Goal: Task Accomplishment & Management: Use online tool/utility

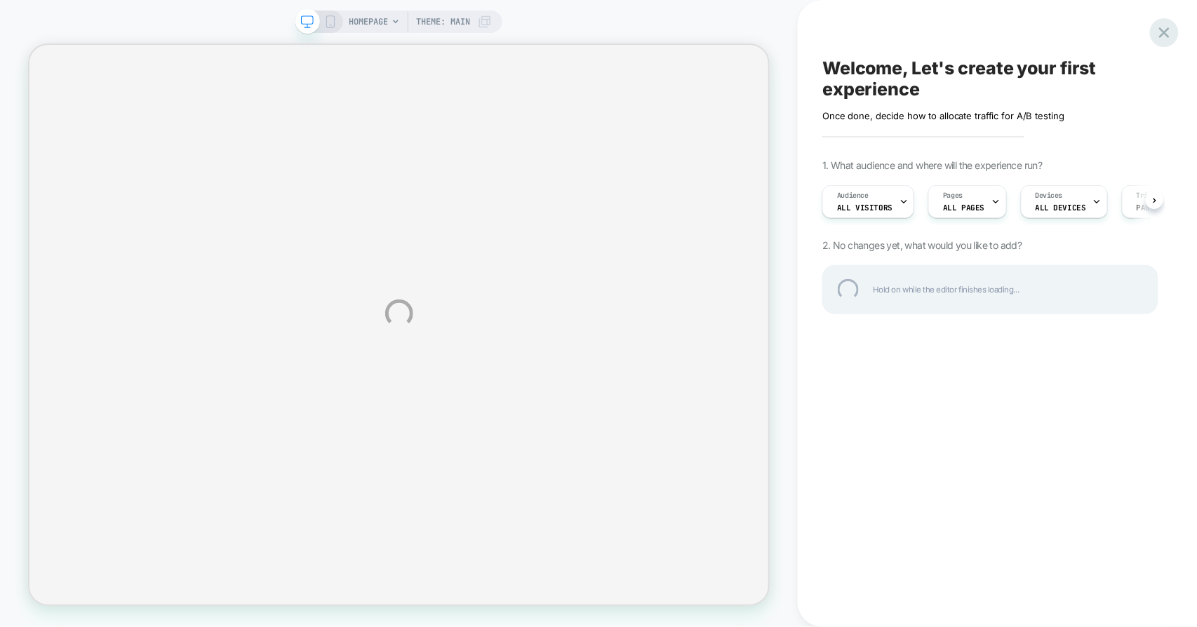
click at [1165, 27] on div at bounding box center [1164, 32] width 29 height 29
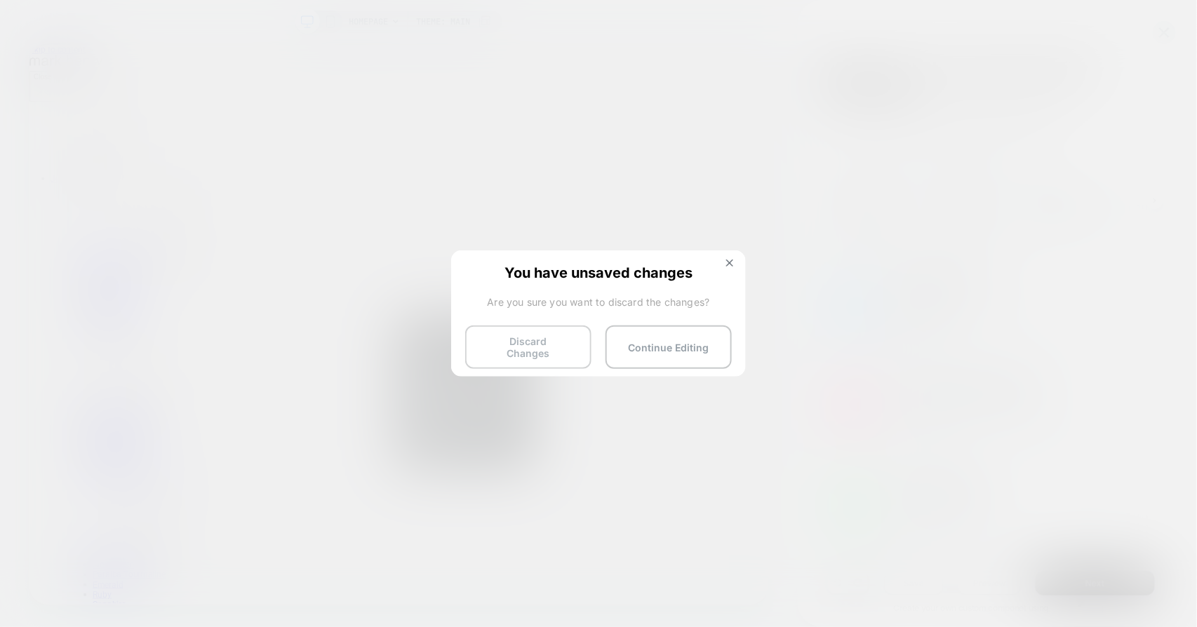
click at [530, 342] on button "Discard Changes" at bounding box center [528, 346] width 126 height 43
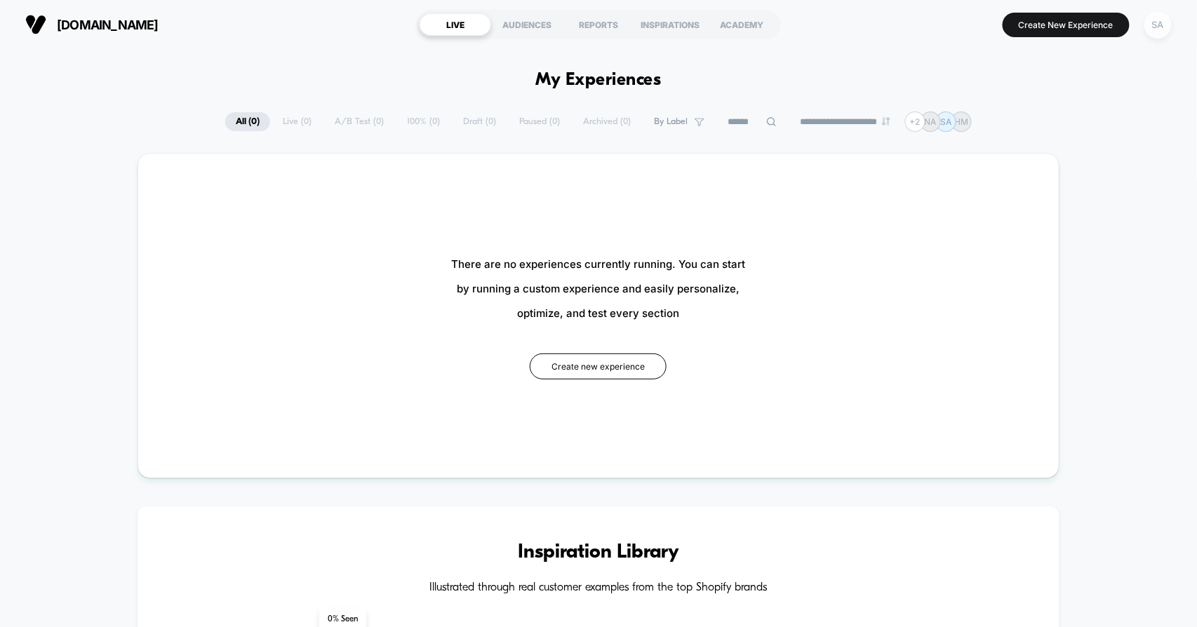
click at [1164, 28] on div "SA" at bounding box center [1157, 24] width 27 height 27
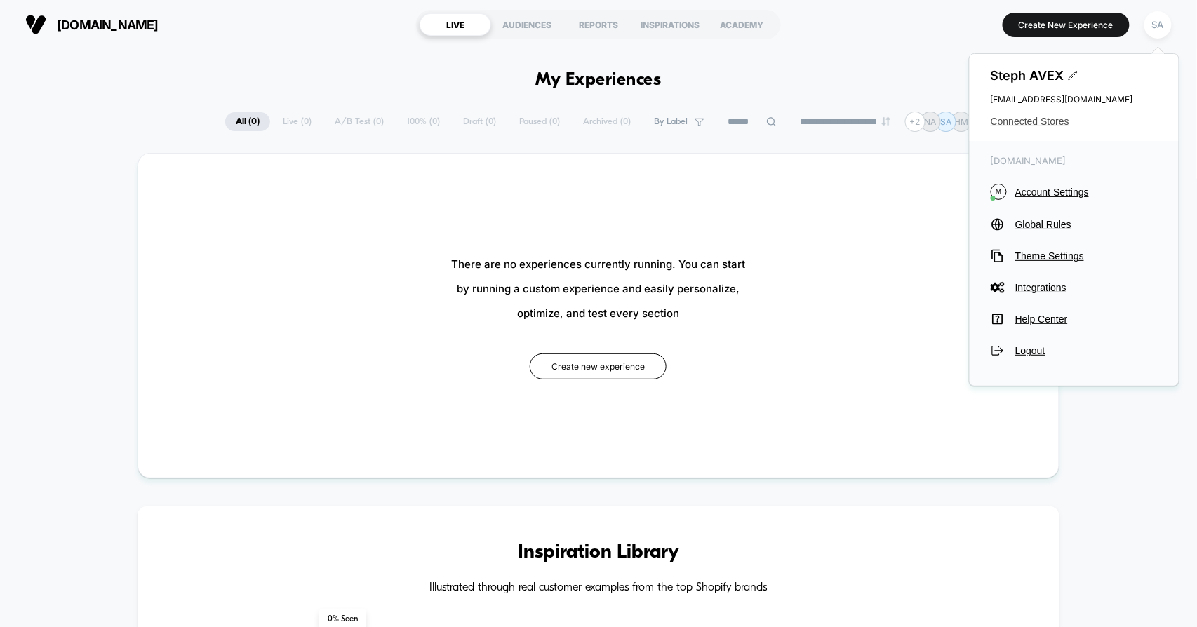
click at [1042, 125] on span "Connected Stores" at bounding box center [1073, 121] width 167 height 11
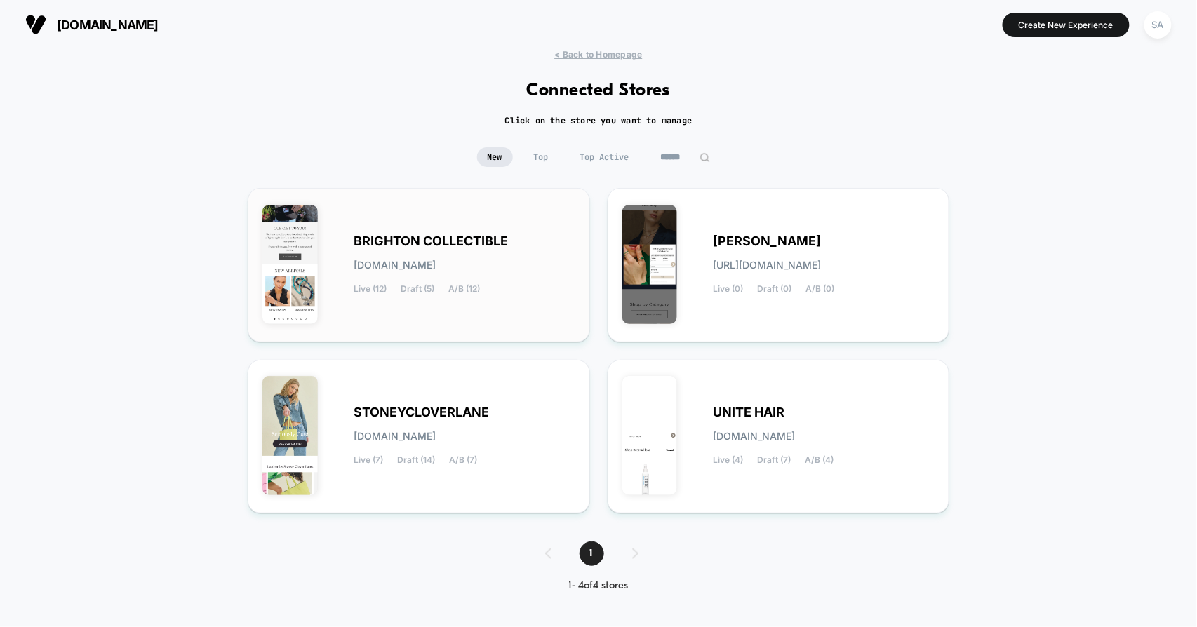
click at [426, 241] on span "BRIGHTON COLLECTIBLE" at bounding box center [431, 241] width 154 height 10
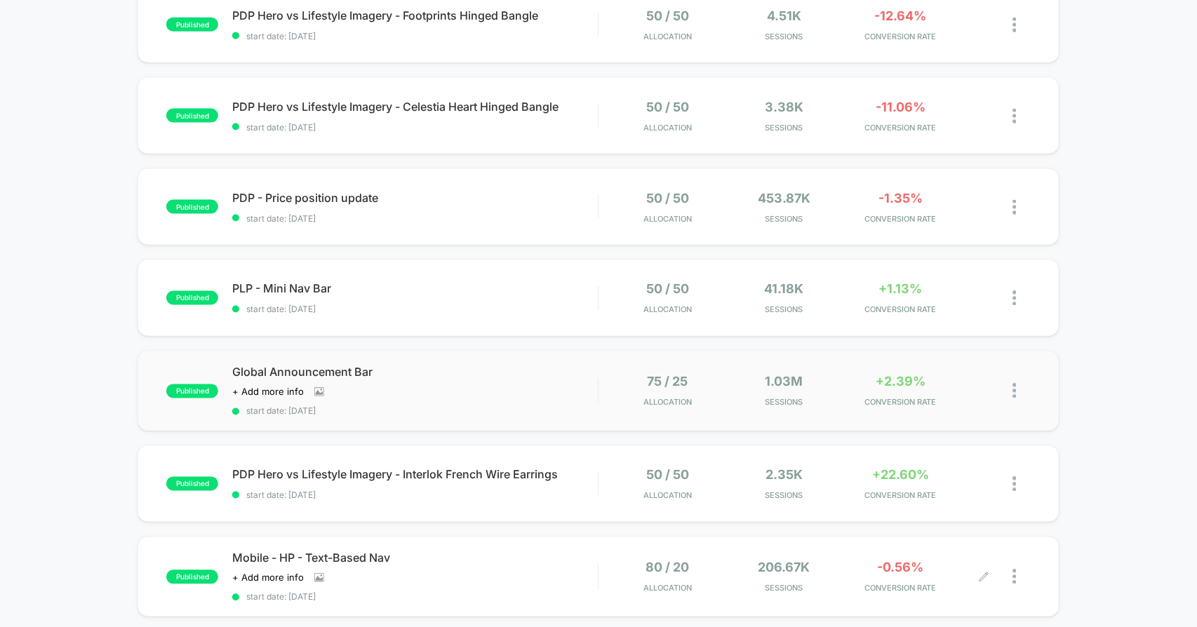
scroll to position [857, 0]
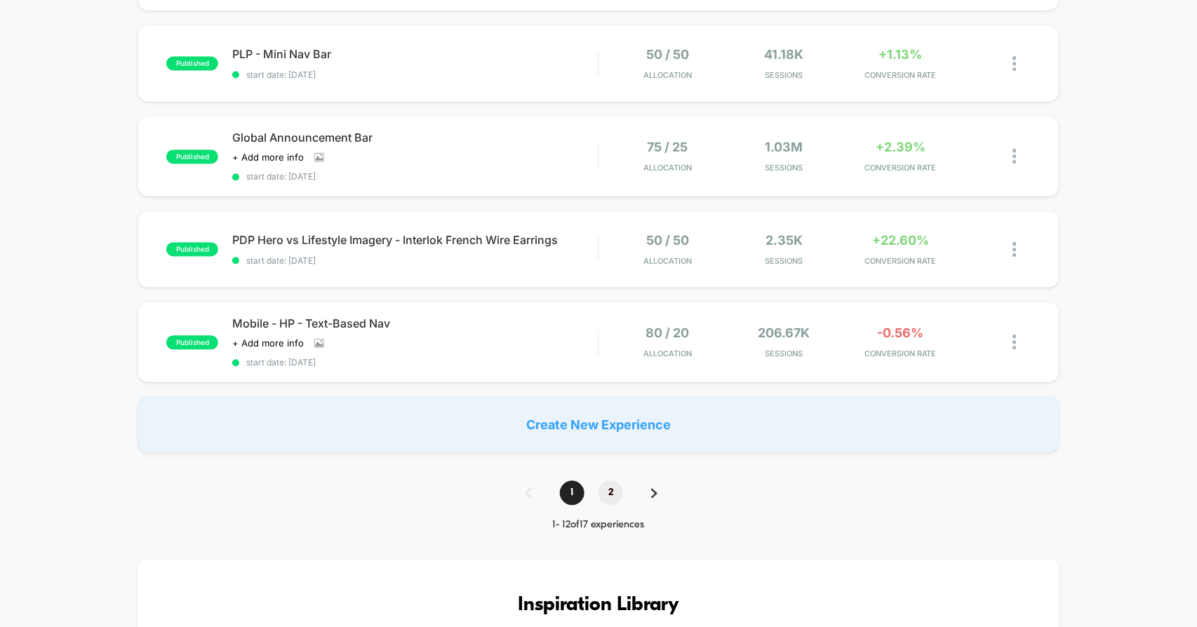
click at [610, 489] on span "2" at bounding box center [610, 493] width 25 height 25
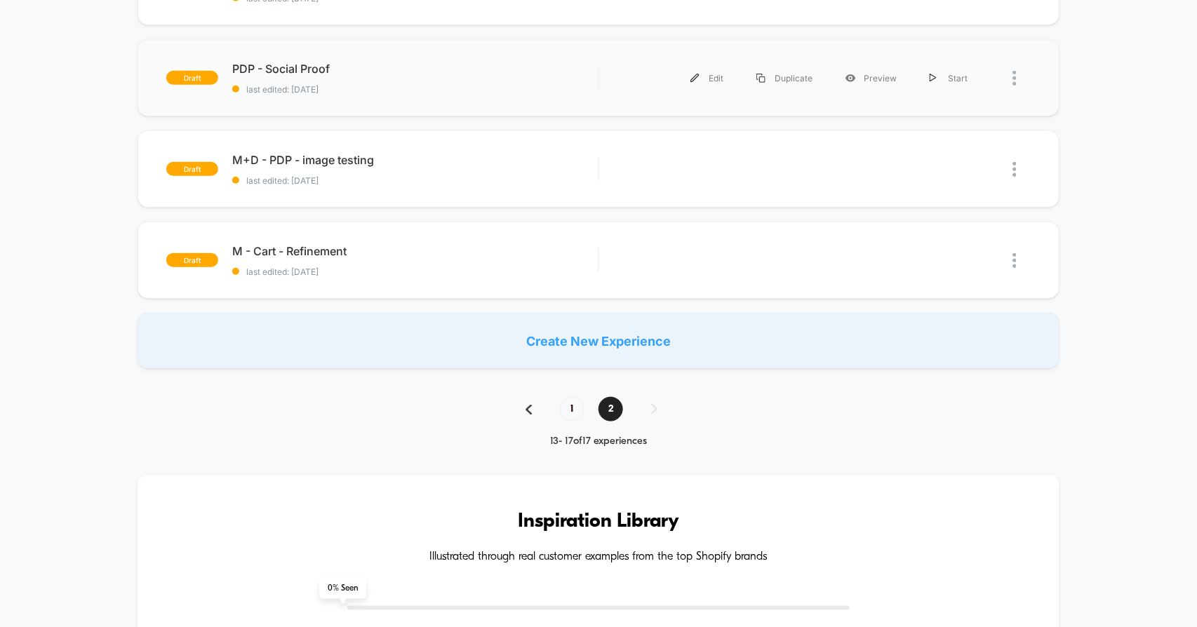
scroll to position [311, 0]
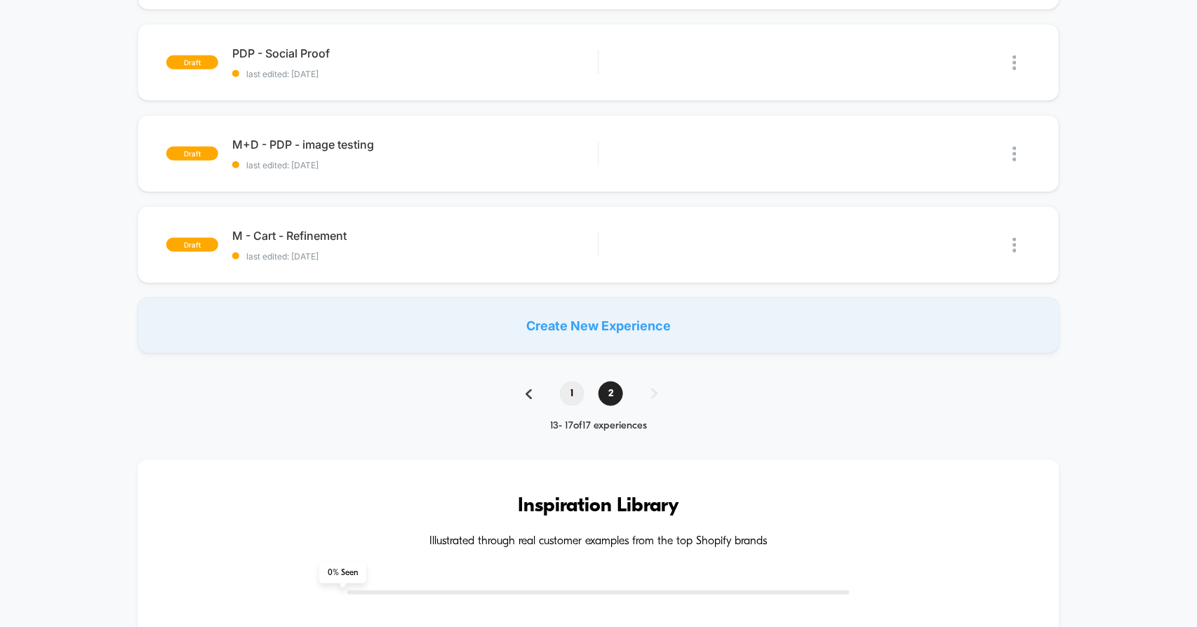
click at [572, 394] on span "1" at bounding box center [572, 394] width 25 height 25
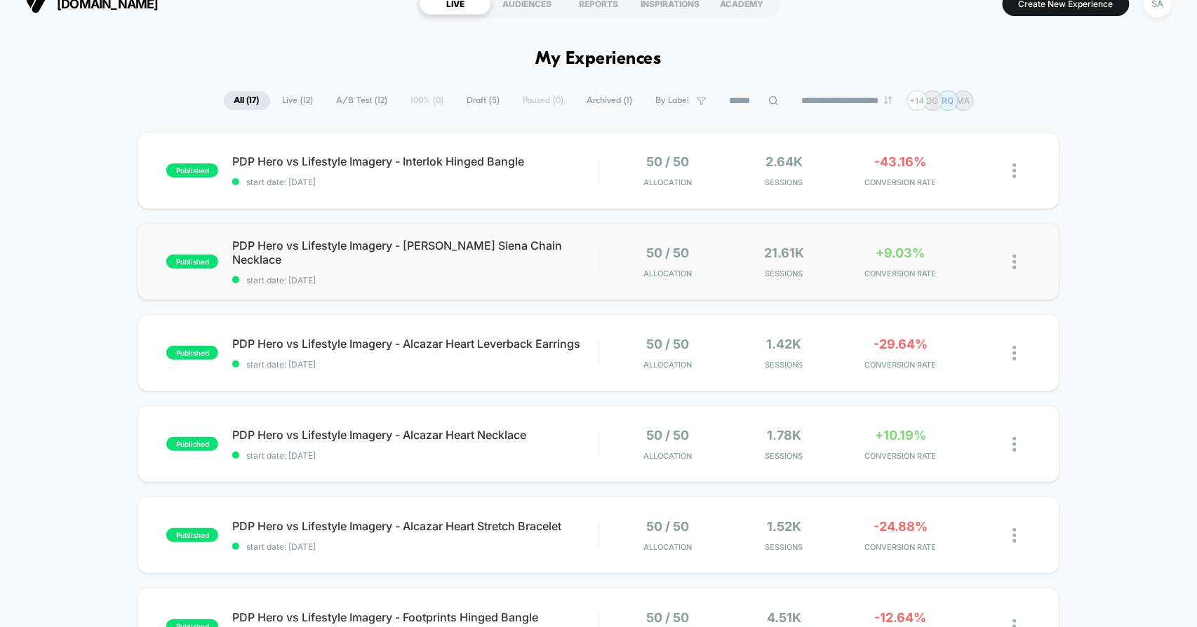
scroll to position [0, 0]
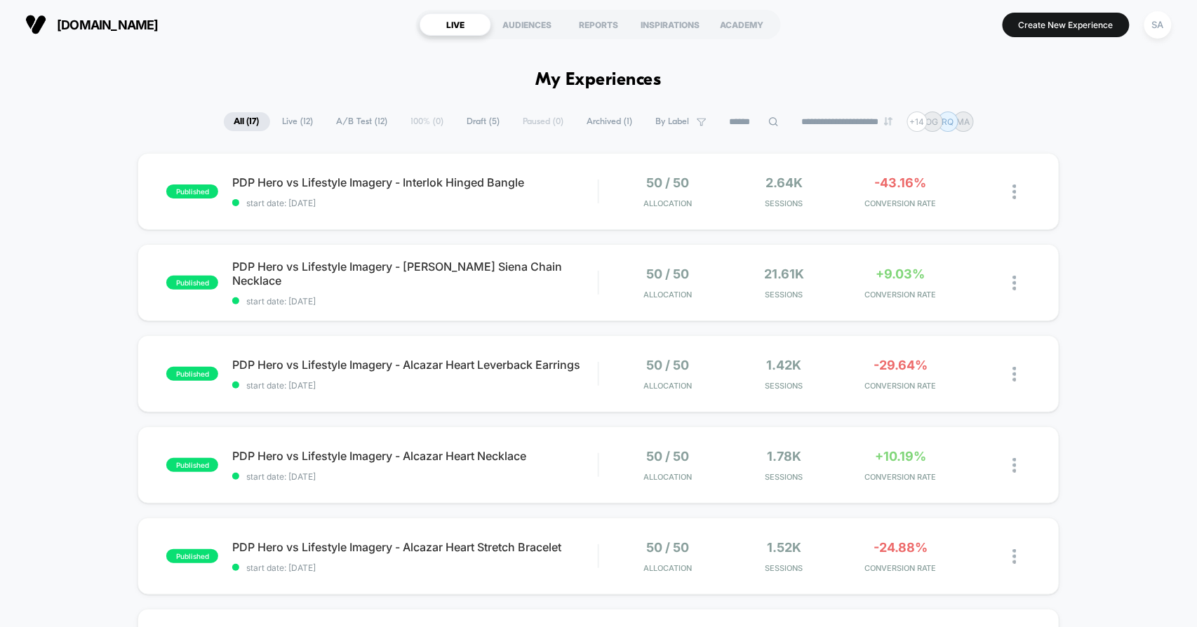
click at [1060, 19] on button "Create New Experience" at bounding box center [1065, 25] width 127 height 25
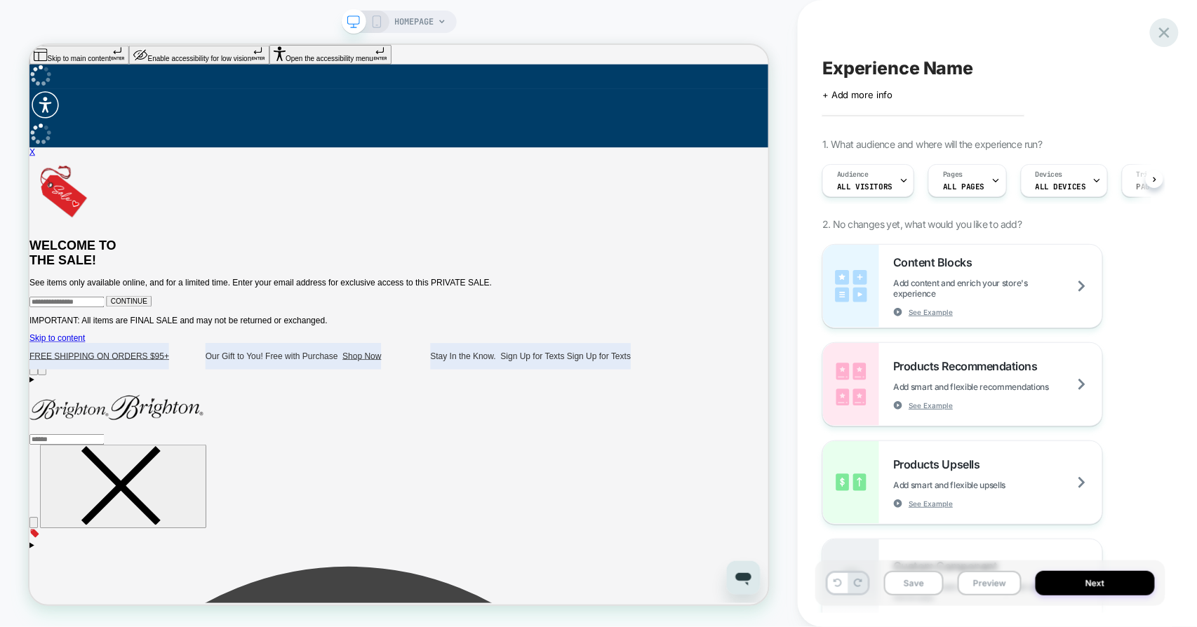
click at [1162, 29] on icon at bounding box center [1164, 32] width 11 height 11
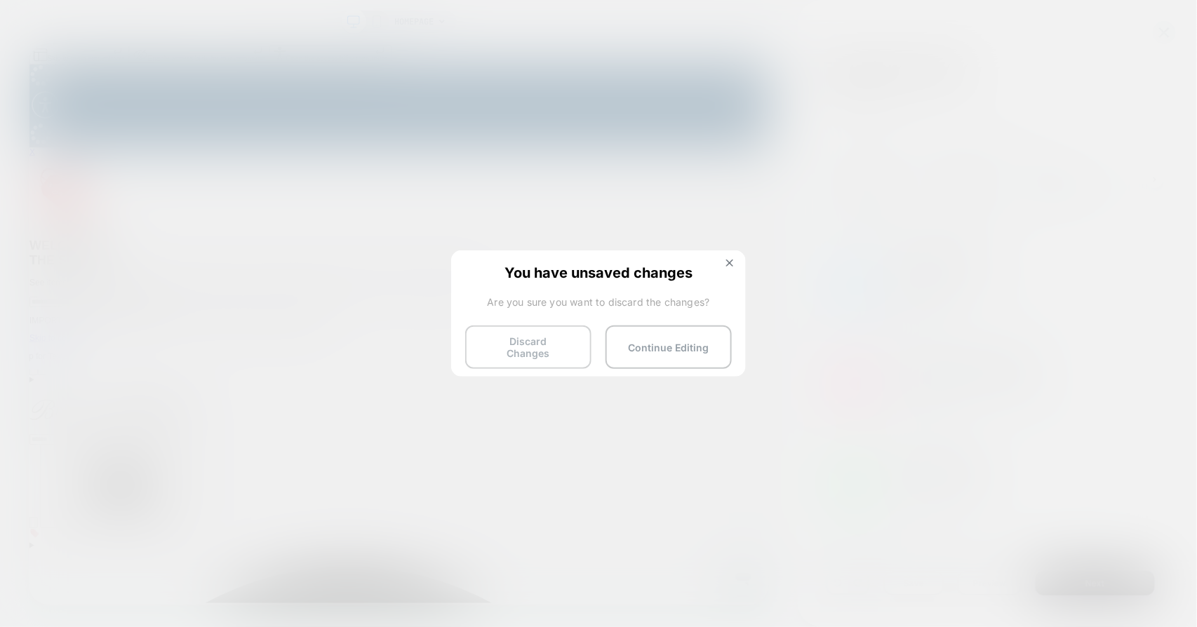
click at [532, 342] on button "Discard Changes" at bounding box center [528, 346] width 126 height 43
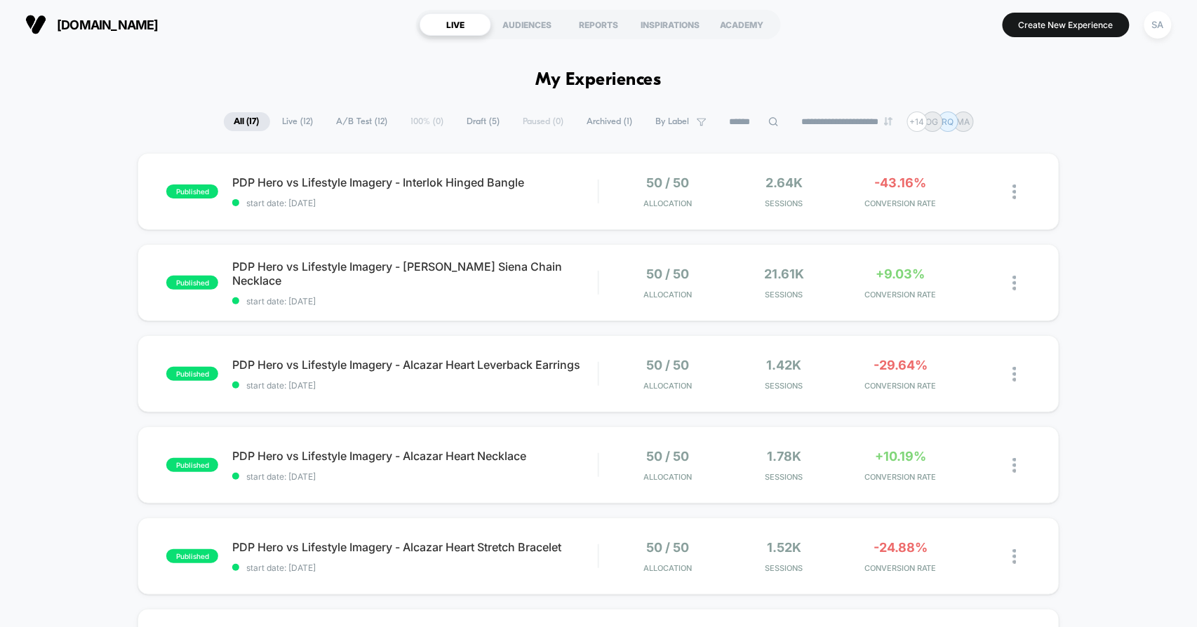
click at [474, 118] on span "Draft ( 5 )" at bounding box center [484, 121] width 54 height 19
